Goal: Find specific page/section: Find specific page/section

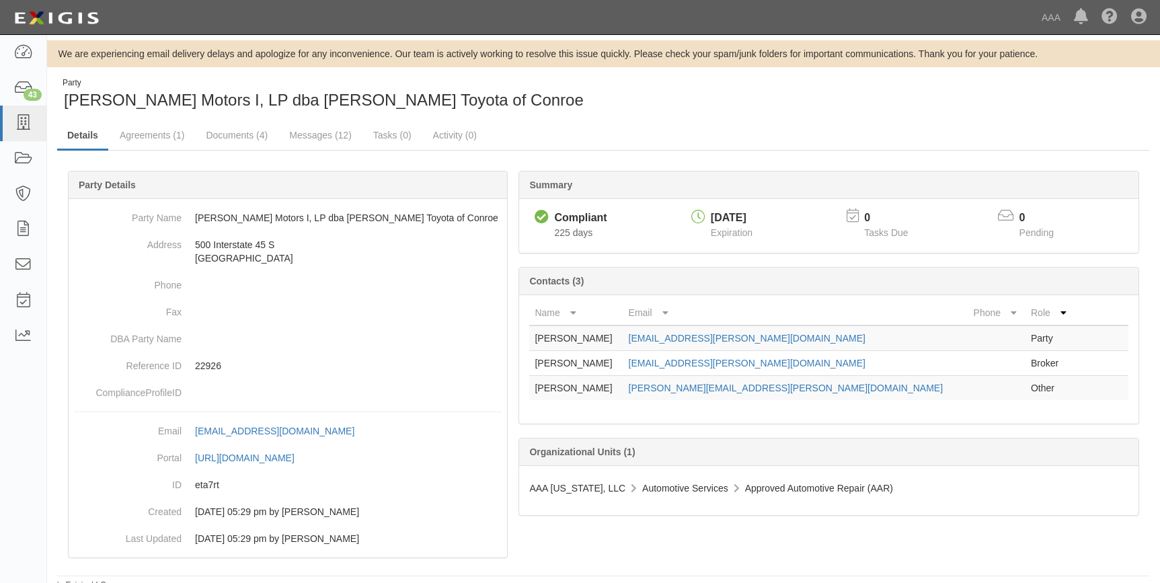
scroll to position [7, 0]
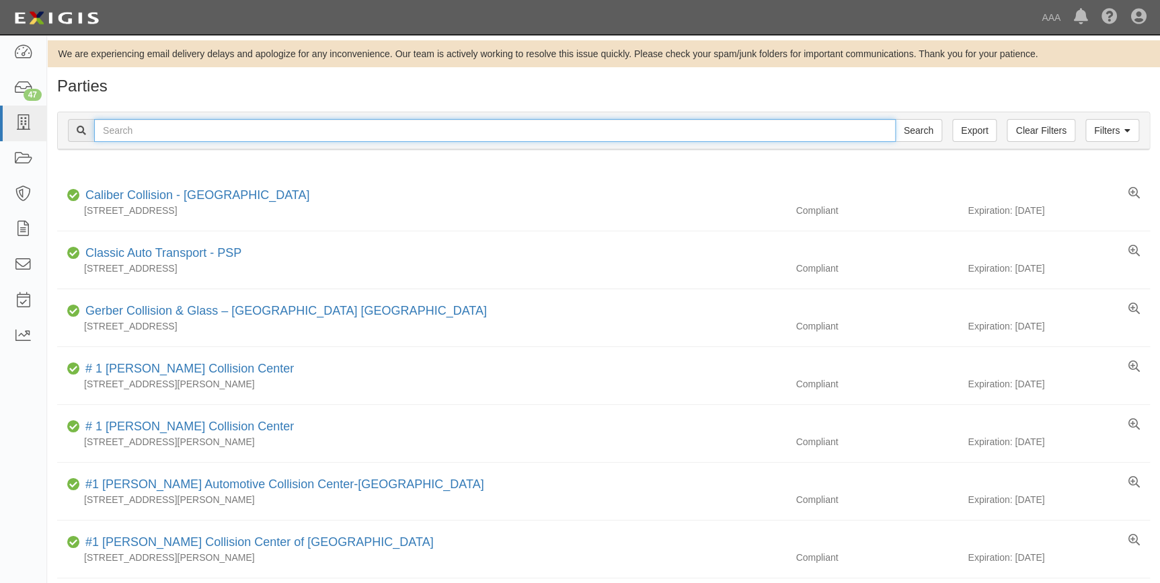
click at [242, 128] on input "text" at bounding box center [495, 130] width 802 height 23
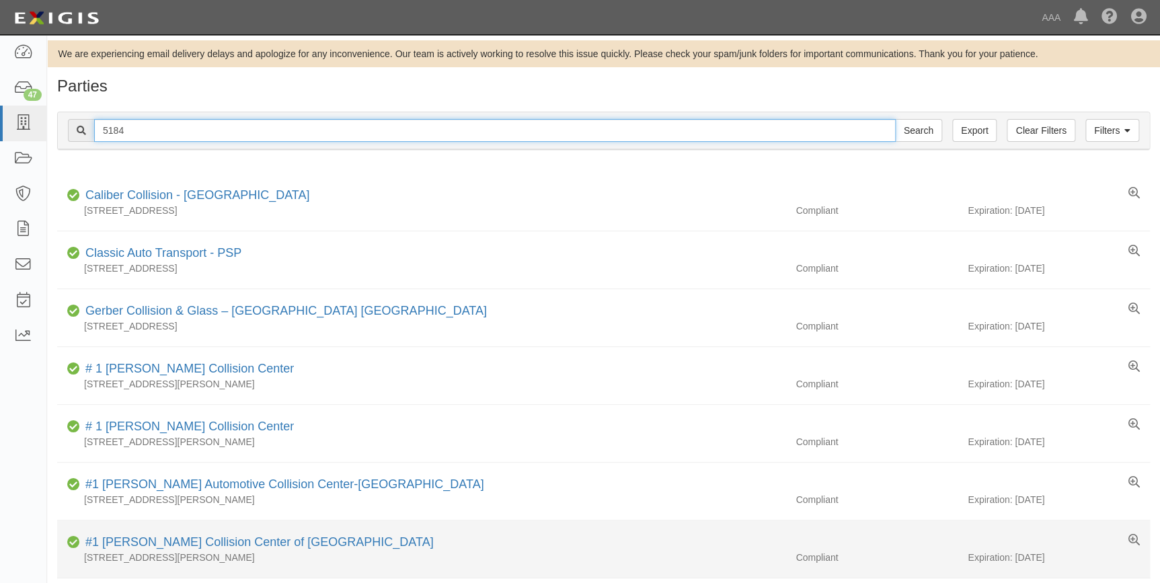
type input "5184"
click at [895, 119] on input "Search" at bounding box center [918, 130] width 47 height 23
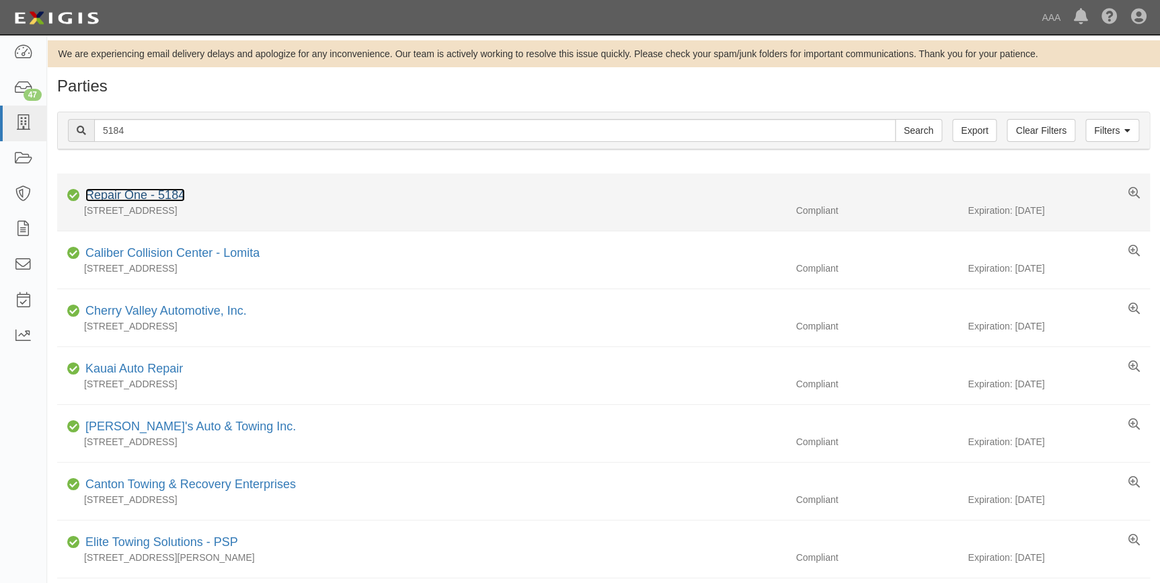
click at [170, 188] on link "Repair One - 5184" at bounding box center [135, 194] width 100 height 13
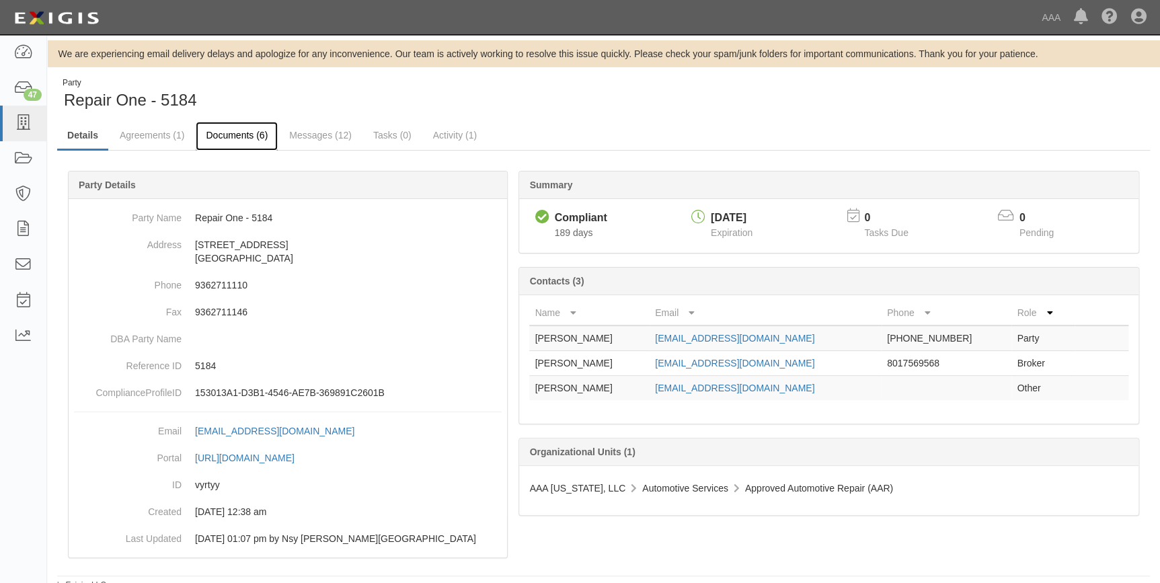
click at [215, 130] on link "Documents (6)" at bounding box center [237, 136] width 82 height 29
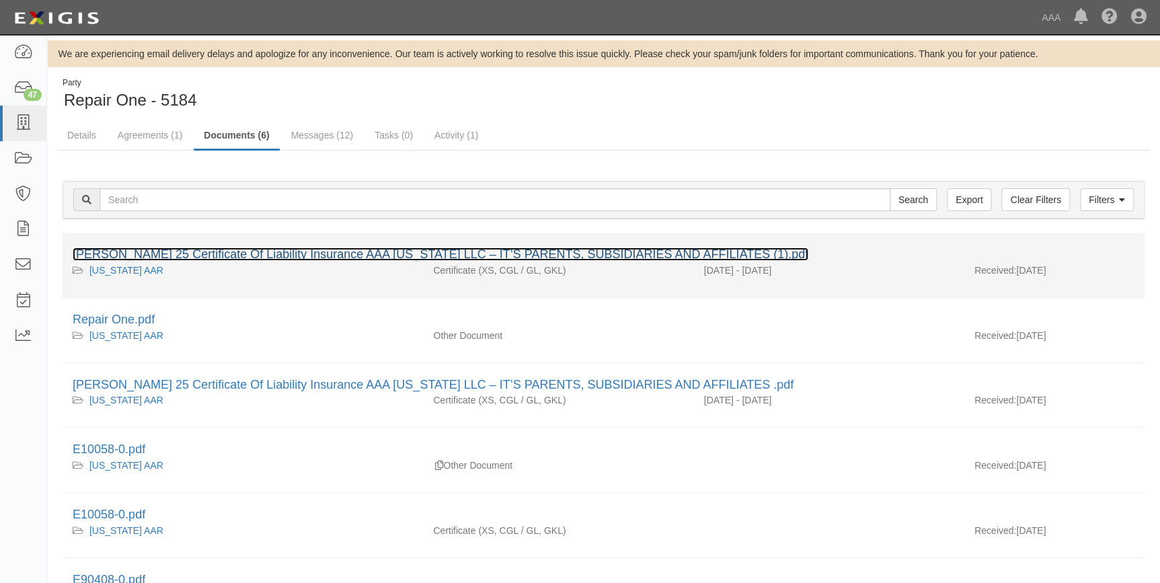
click at [293, 253] on link "ACORD 25 Certificate Of Liability Insurance AAA TEXAS LLC – IT’S PARENTS, SUBSI…" at bounding box center [441, 254] width 736 height 13
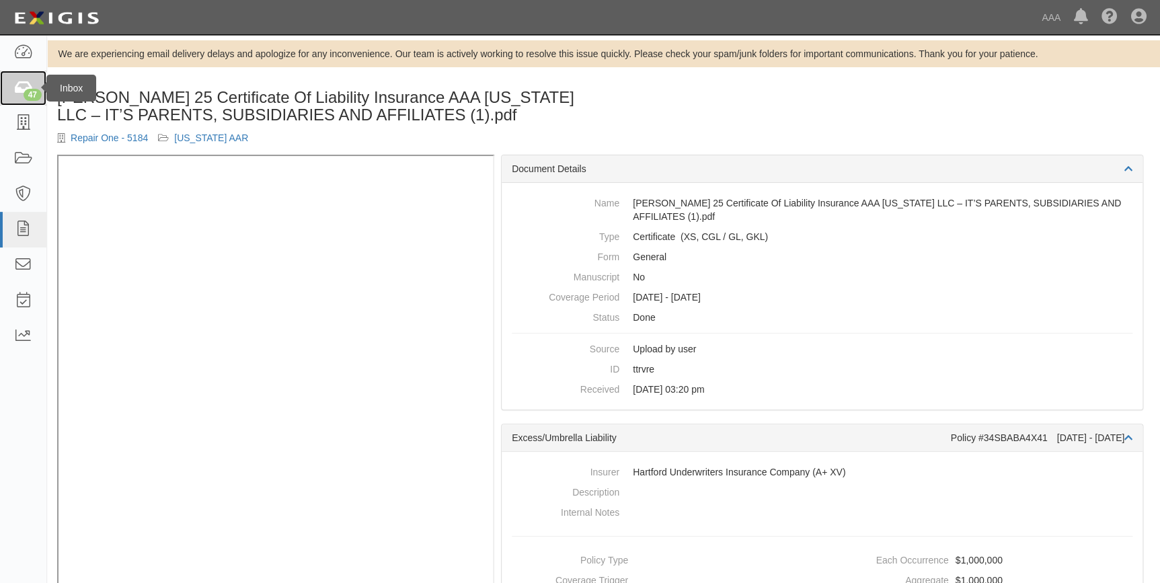
click at [33, 86] on link "47" at bounding box center [23, 89] width 46 height 36
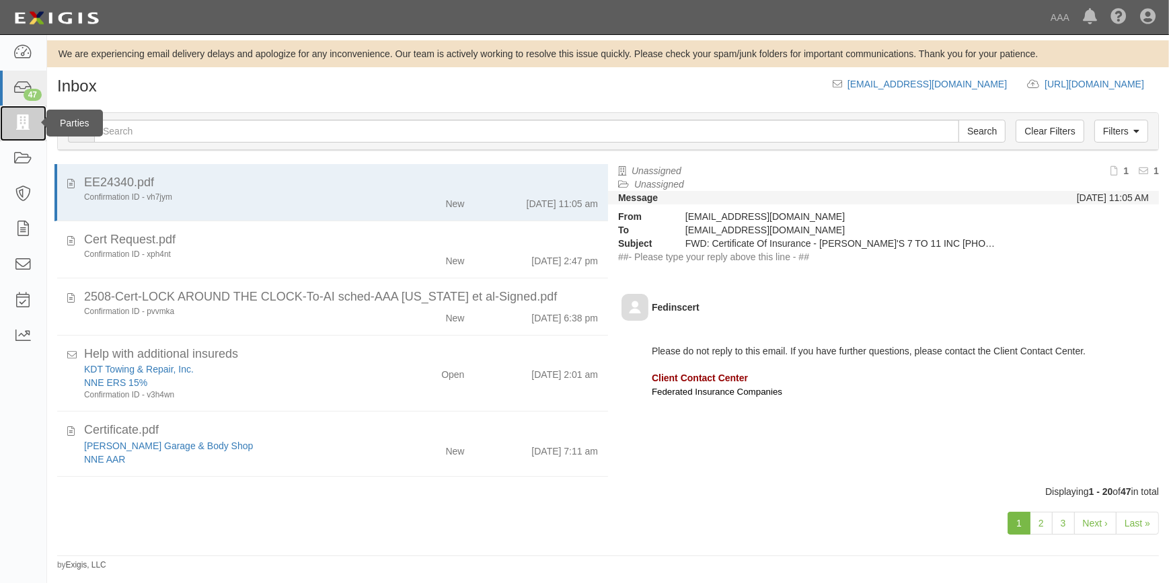
drag, startPoint x: 15, startPoint y: 125, endPoint x: 24, endPoint y: 127, distance: 9.6
click at [15, 125] on icon at bounding box center [22, 123] width 19 height 15
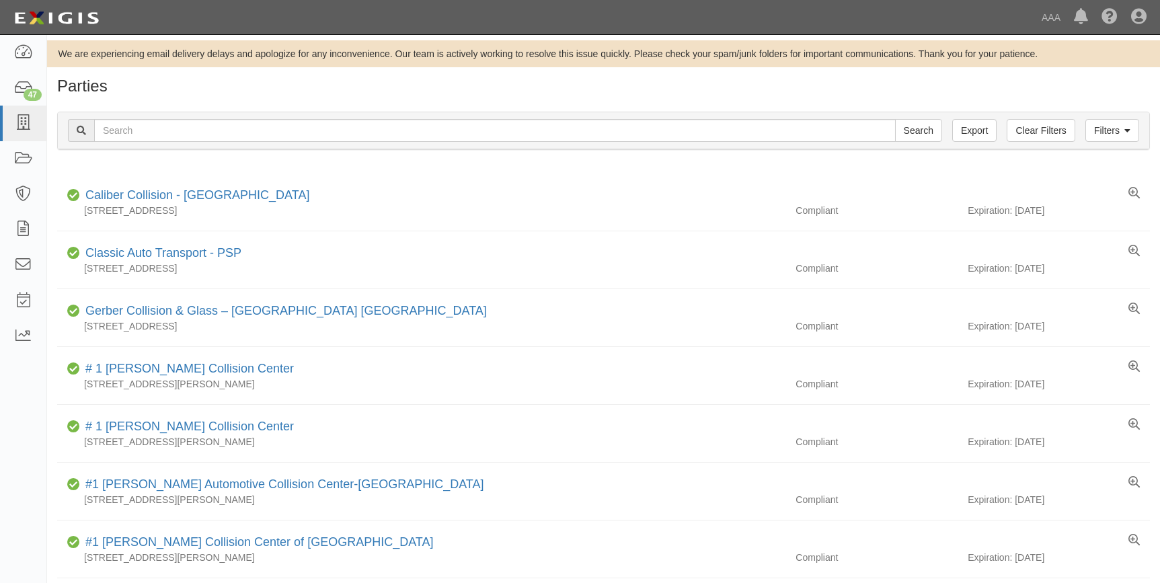
click at [114, 133] on input "text" at bounding box center [495, 130] width 802 height 23
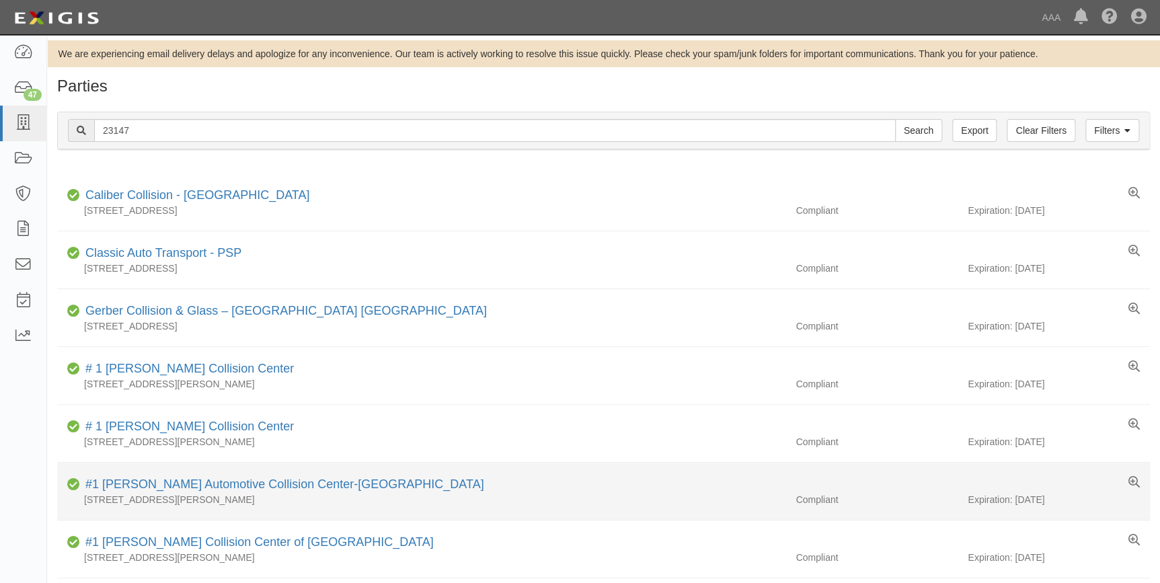
type input "23147"
click at [895, 119] on input "Search" at bounding box center [918, 130] width 47 height 23
